Goal: Task Accomplishment & Management: Manage account settings

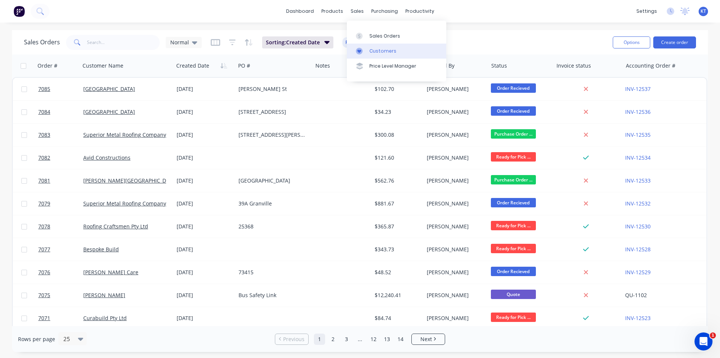
drag, startPoint x: 368, startPoint y: 38, endPoint x: 391, endPoint y: 46, distance: 24.6
click at [368, 38] on link "Sales Orders" at bounding box center [396, 35] width 99 height 15
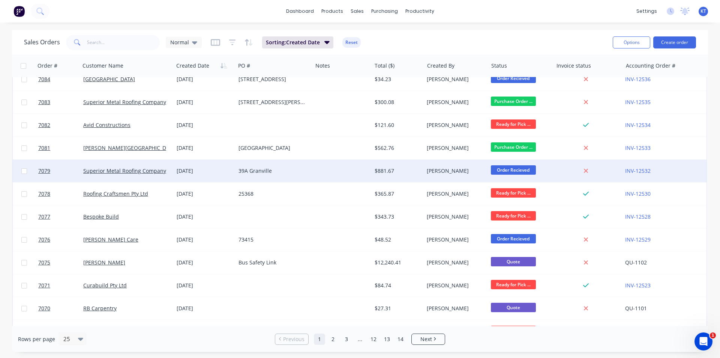
scroll to position [38, 0]
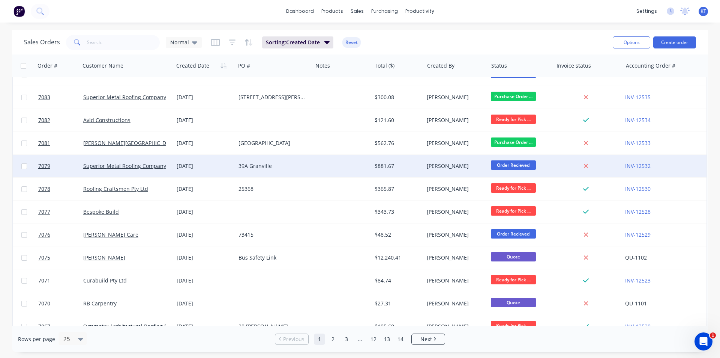
click at [351, 167] on div at bounding box center [342, 166] width 59 height 23
click at [129, 163] on link "Superior Metal Roofing Company Pty Ltd" at bounding box center [133, 165] width 101 height 7
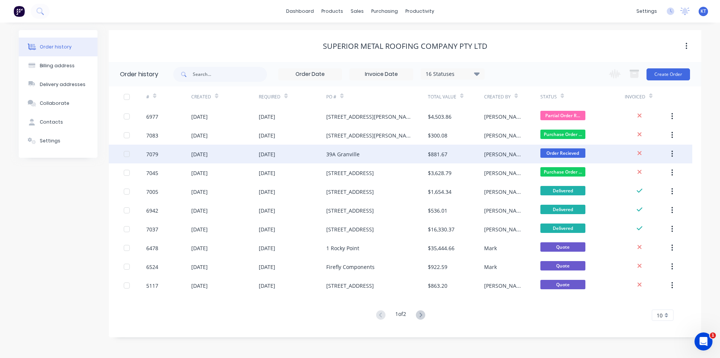
click at [364, 156] on div "39A Granville" at bounding box center [376, 153] width 101 height 19
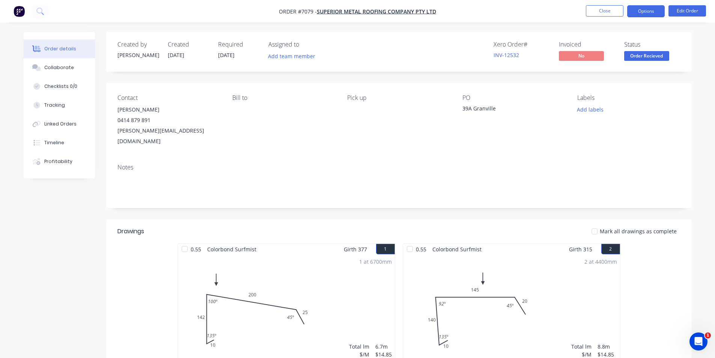
click at [646, 13] on button "Options" at bounding box center [646, 11] width 38 height 12
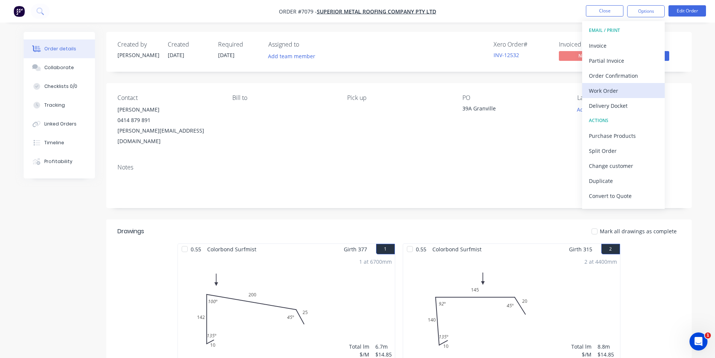
click at [618, 92] on div "Work Order" at bounding box center [623, 90] width 69 height 11
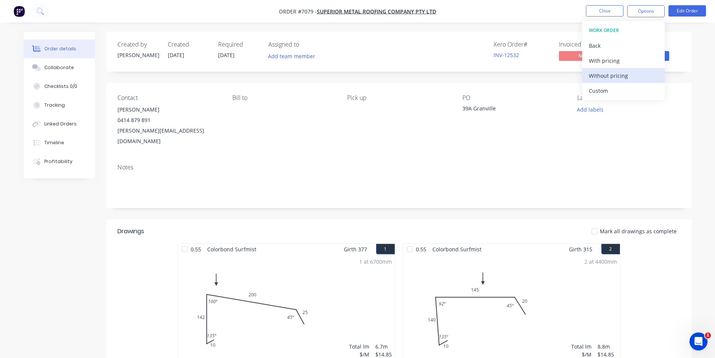
click at [614, 78] on div "Without pricing" at bounding box center [623, 75] width 69 height 11
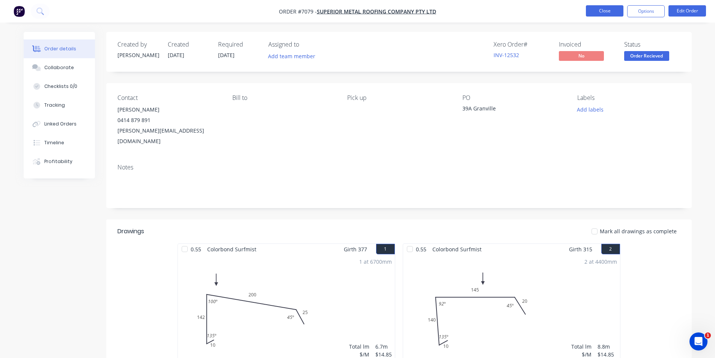
click at [597, 11] on button "Close" at bounding box center [605, 10] width 38 height 11
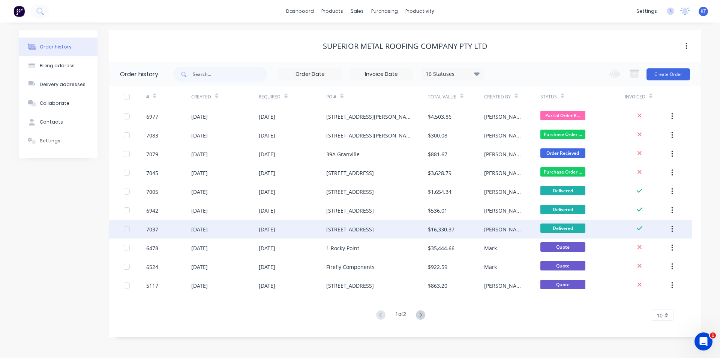
click at [344, 231] on div "[STREET_ADDRESS]" at bounding box center [350, 229] width 48 height 8
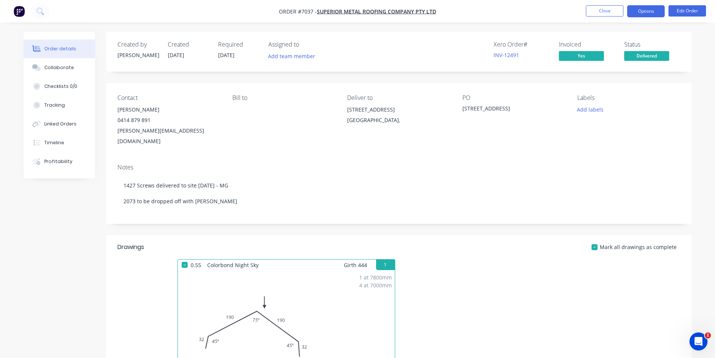
click at [642, 13] on button "Options" at bounding box center [646, 11] width 38 height 12
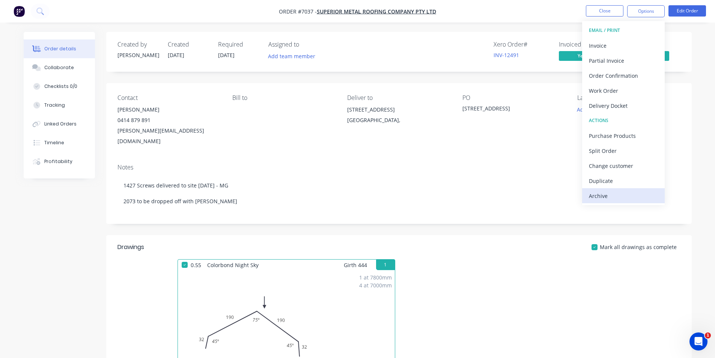
click at [615, 192] on div "Archive" at bounding box center [623, 195] width 69 height 11
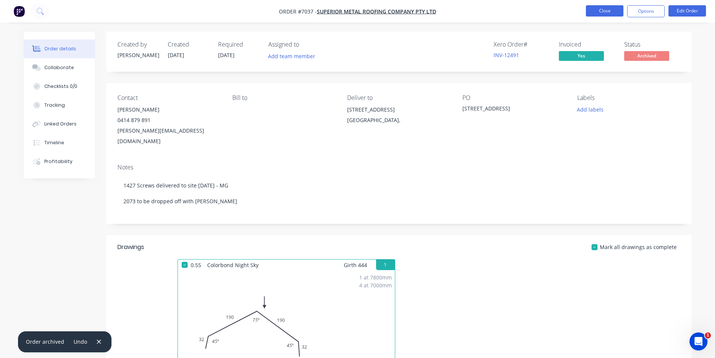
click at [613, 12] on button "Close" at bounding box center [605, 10] width 38 height 11
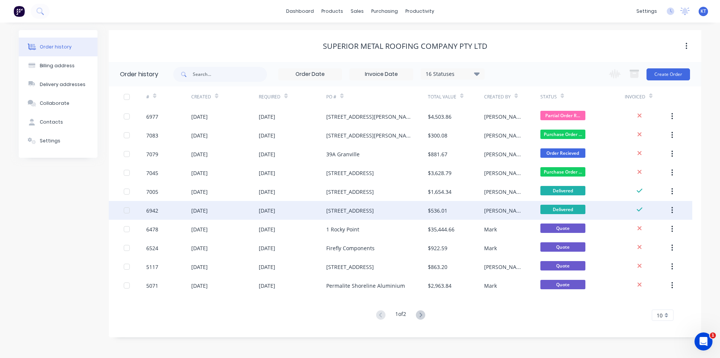
click at [534, 209] on div "[PERSON_NAME]" at bounding box center [512, 210] width 56 height 19
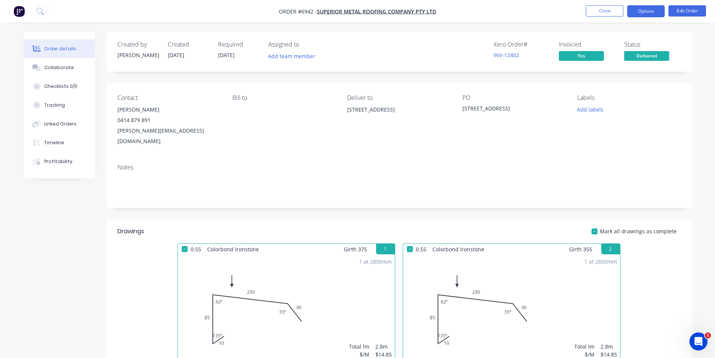
click at [654, 7] on button "Options" at bounding box center [646, 11] width 38 height 12
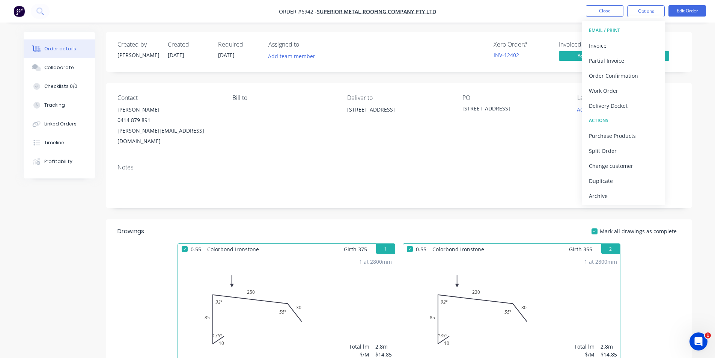
click at [602, 203] on div "EMAIL / PRINT Invoice Partial Invoice Order Confirmation Work Order Delivery Do…" at bounding box center [623, 113] width 83 height 184
click at [602, 198] on div "Archive" at bounding box center [623, 195] width 69 height 11
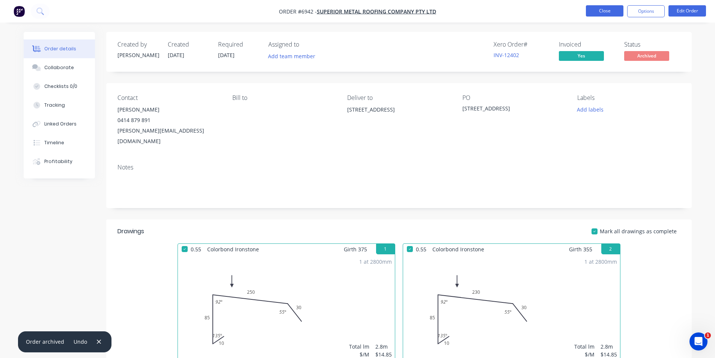
click at [615, 6] on button "Close" at bounding box center [605, 10] width 38 height 11
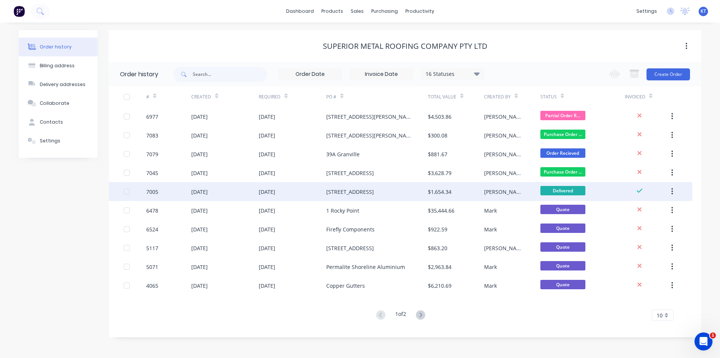
click at [455, 189] on div "$1,654.34" at bounding box center [456, 191] width 56 height 19
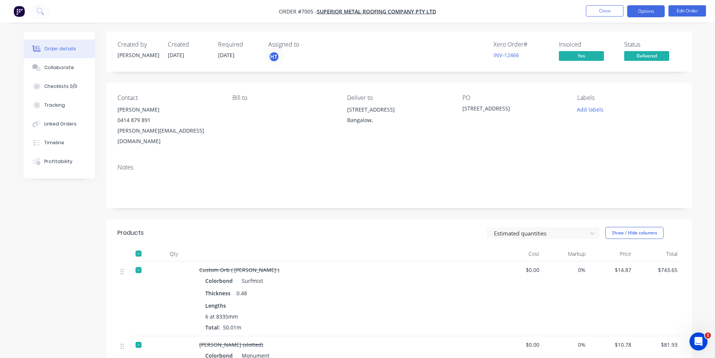
click at [650, 6] on button "Options" at bounding box center [646, 11] width 38 height 12
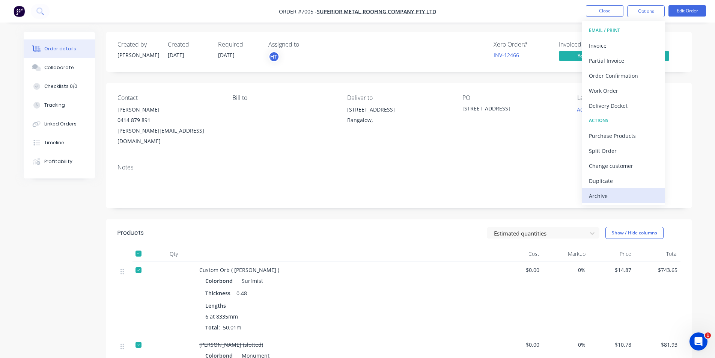
click at [615, 199] on div "Archive" at bounding box center [623, 195] width 69 height 11
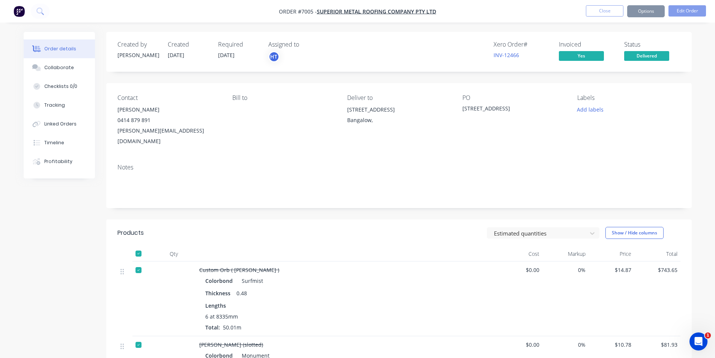
scroll to position [38, 0]
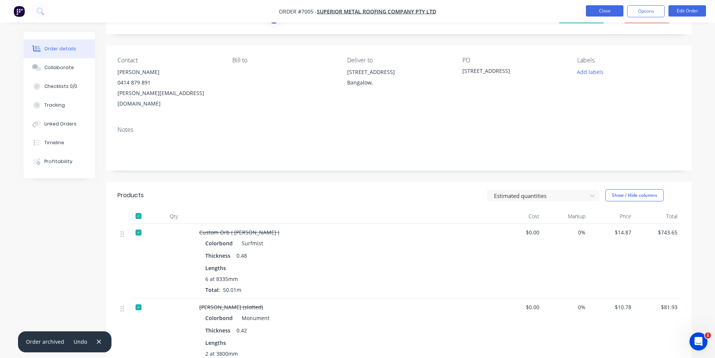
click at [605, 10] on button "Close" at bounding box center [605, 10] width 38 height 11
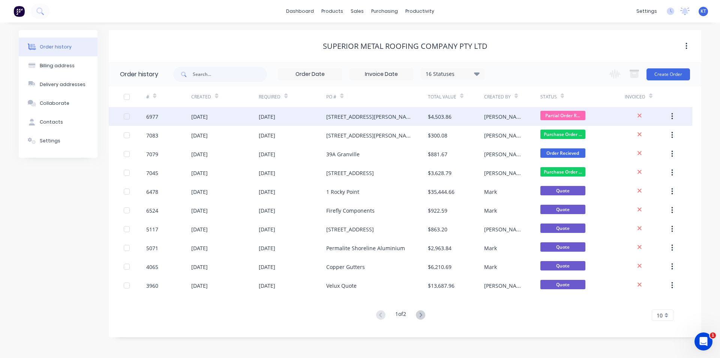
click at [331, 118] on div "[STREET_ADDRESS][PERSON_NAME]" at bounding box center [369, 117] width 86 height 8
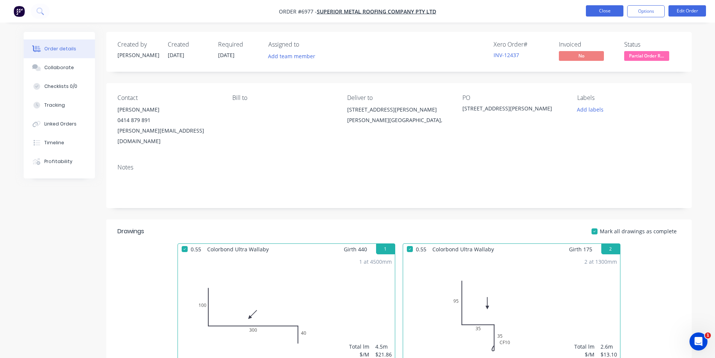
click at [591, 12] on button "Close" at bounding box center [605, 10] width 38 height 11
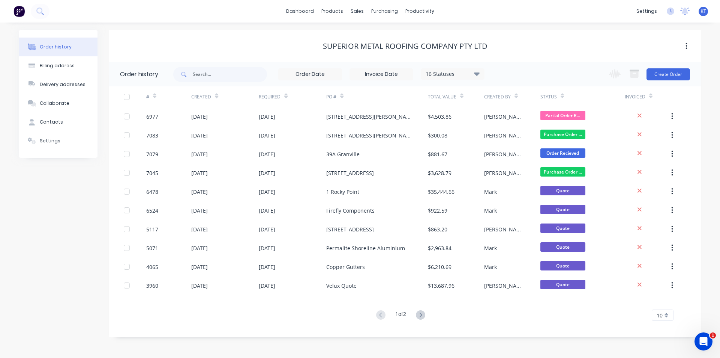
click at [464, 71] on div "16 Statuses" at bounding box center [452, 74] width 63 height 8
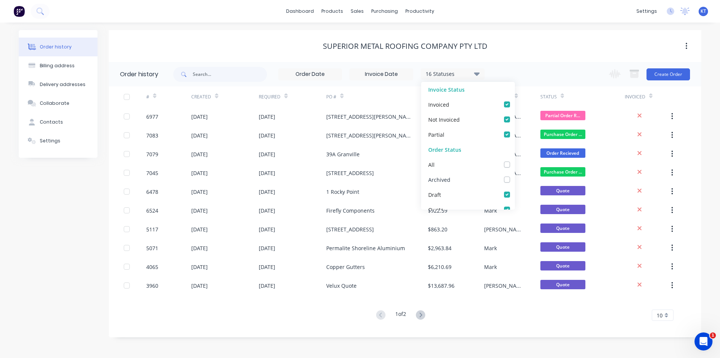
click at [515, 175] on label at bounding box center [515, 175] width 0 height 0
click at [515, 180] on input "checkbox" at bounding box center [518, 178] width 6 height 7
checkbox input "true"
click at [244, 41] on div "Superior Metal Roofing Company Pty Ltd" at bounding box center [405, 46] width 593 height 14
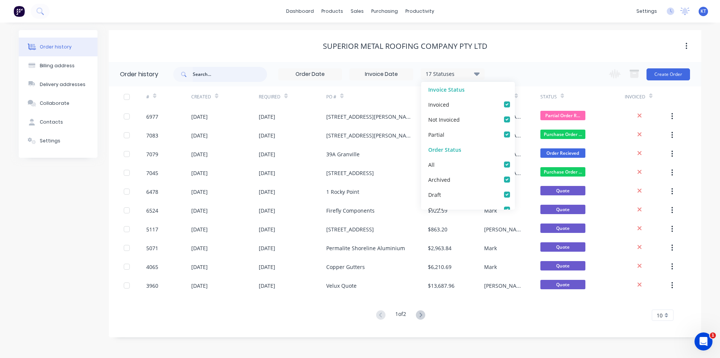
click at [217, 74] on input "text" at bounding box center [230, 74] width 74 height 15
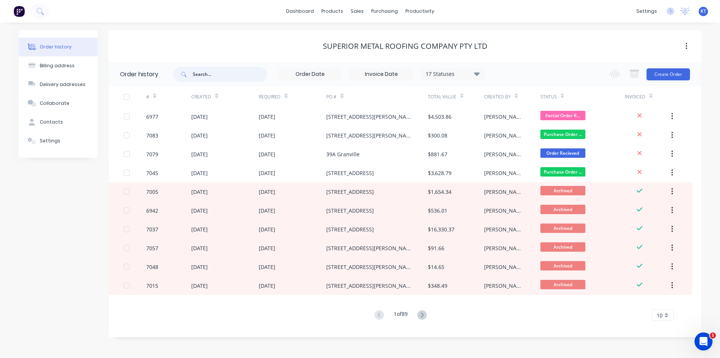
click at [217, 74] on input "text" at bounding box center [230, 74] width 74 height 15
type input "7 [PERSON_NAME]"
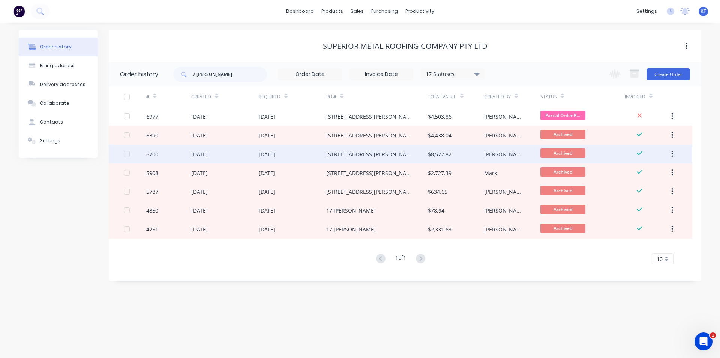
click at [332, 149] on div "[STREET_ADDRESS][PERSON_NAME]" at bounding box center [376, 153] width 101 height 19
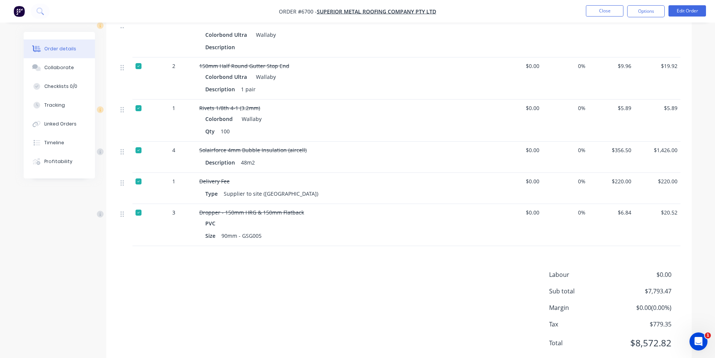
scroll to position [595, 0]
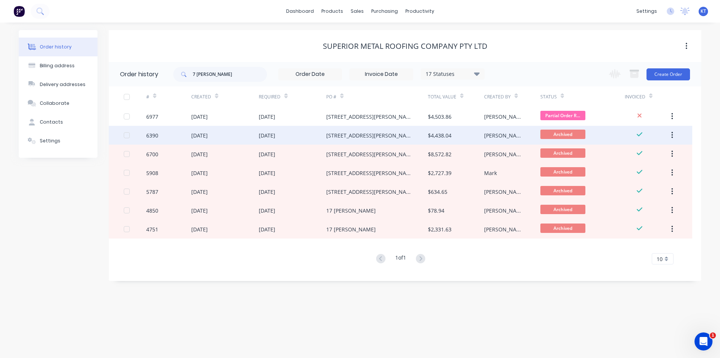
click at [406, 138] on div "[STREET_ADDRESS][PERSON_NAME]" at bounding box center [376, 135] width 101 height 19
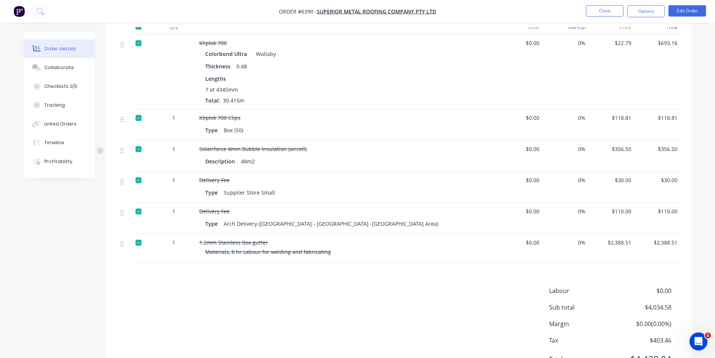
scroll to position [545, 0]
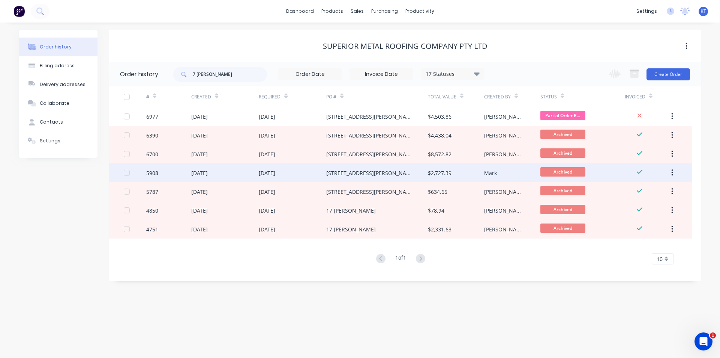
click at [443, 174] on div "$2,727.39" at bounding box center [440, 173] width 24 height 8
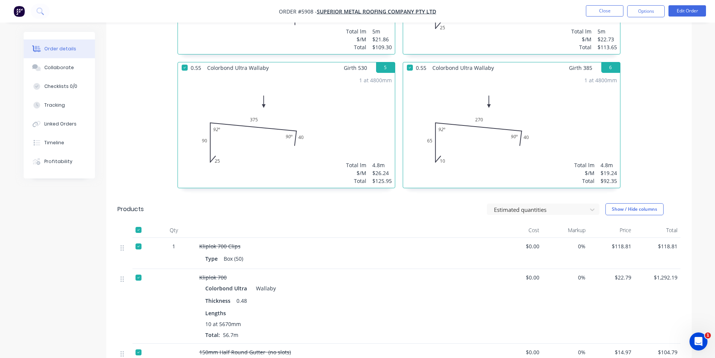
scroll to position [450, 0]
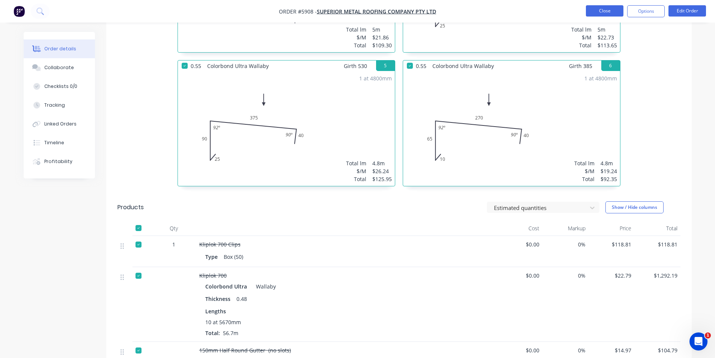
click at [603, 9] on button "Close" at bounding box center [605, 10] width 38 height 11
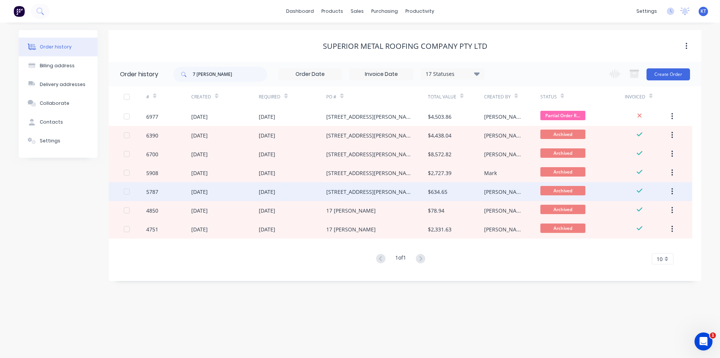
click at [386, 193] on div "[STREET_ADDRESS][PERSON_NAME]" at bounding box center [376, 191] width 101 height 19
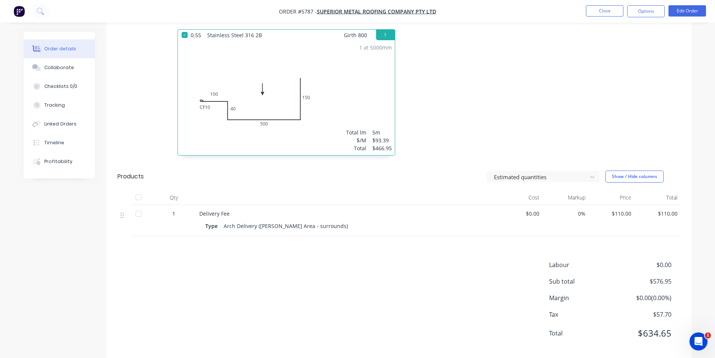
scroll to position [215, 0]
click at [616, 10] on button "Close" at bounding box center [605, 10] width 38 height 11
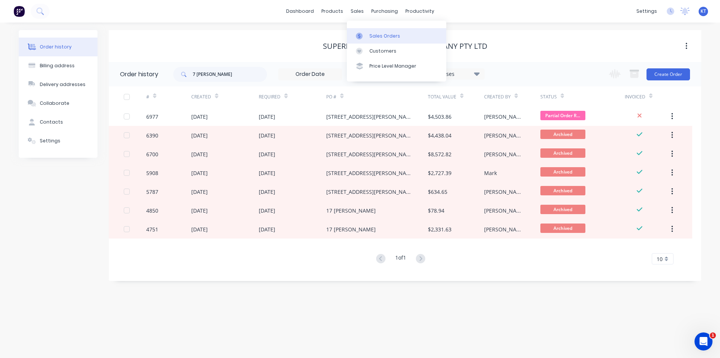
click at [385, 30] on link "Sales Orders" at bounding box center [396, 35] width 99 height 15
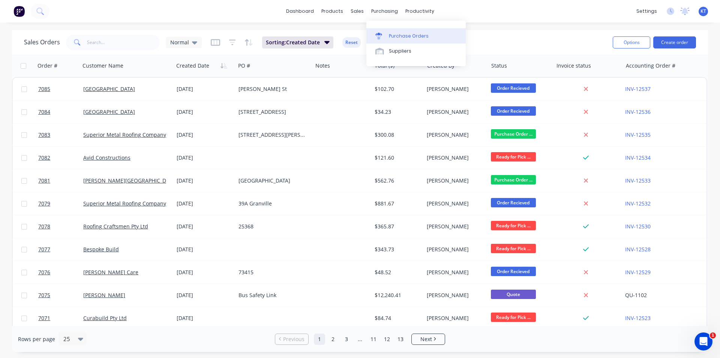
click at [402, 41] on link "Purchase Orders" at bounding box center [416, 35] width 99 height 15
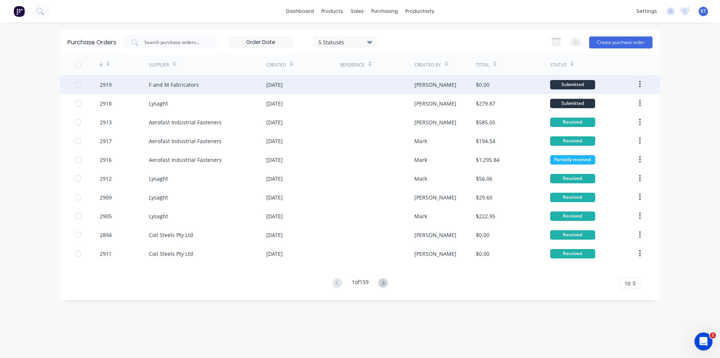
click at [173, 82] on div "F and M Fabricators" at bounding box center [174, 85] width 50 height 8
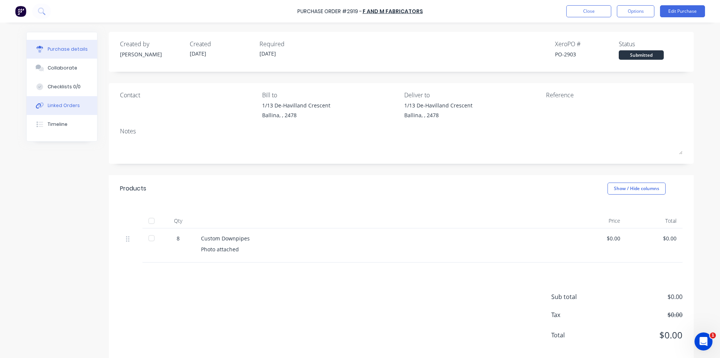
click at [57, 105] on div "Linked Orders" at bounding box center [64, 105] width 32 height 7
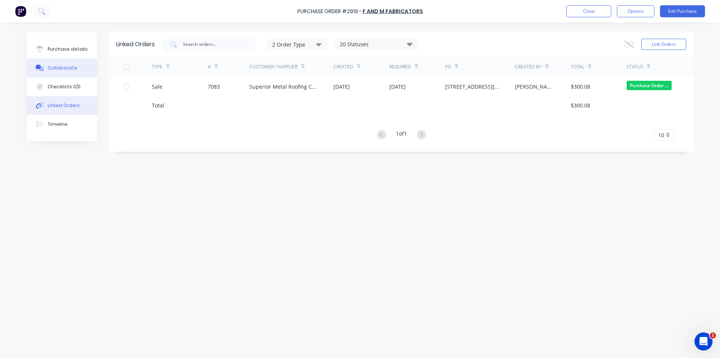
click at [58, 71] on div "Collaborate" at bounding box center [63, 68] width 30 height 7
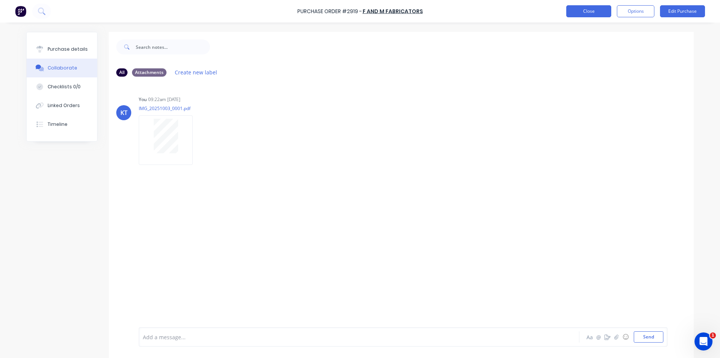
drag, startPoint x: 605, startPoint y: 3, endPoint x: 605, endPoint y: 9, distance: 5.6
click at [605, 9] on div "Purchase Order #2919 - F and M Fabricators Close Options Edit Purchase" at bounding box center [360, 11] width 720 height 23
click at [605, 9] on button "Close" at bounding box center [589, 11] width 45 height 12
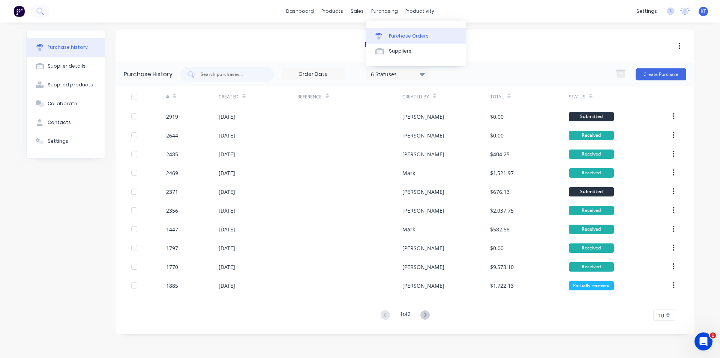
click at [390, 35] on div "Purchase Orders" at bounding box center [409, 36] width 40 height 7
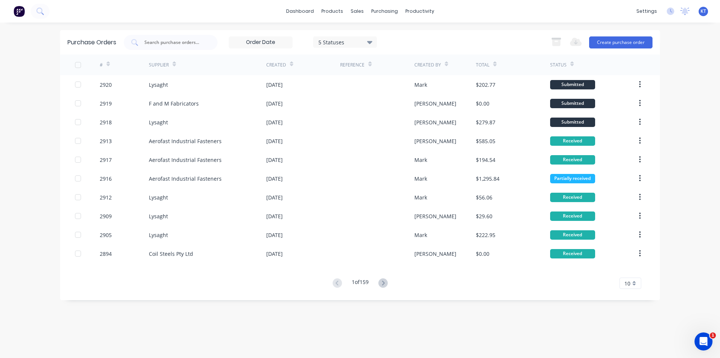
click at [713, 147] on div "dashboard products sales purchasing productivity dashboard products Product Cat…" at bounding box center [360, 179] width 720 height 358
